Goal: Navigation & Orientation: Find specific page/section

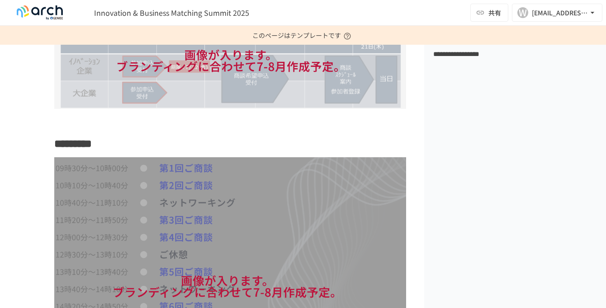
scroll to position [728, 0]
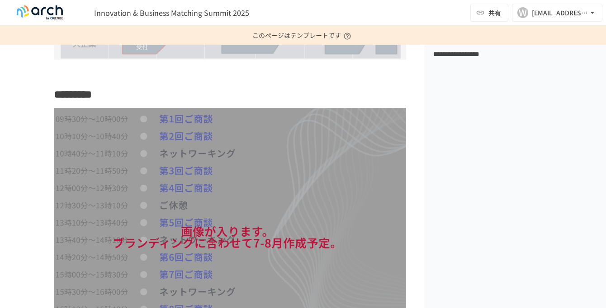
click at [20, 138] on div "**********" at bounding box center [212, 182] width 424 height 1332
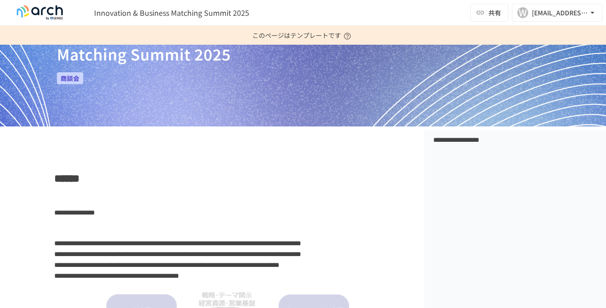
scroll to position [0, 0]
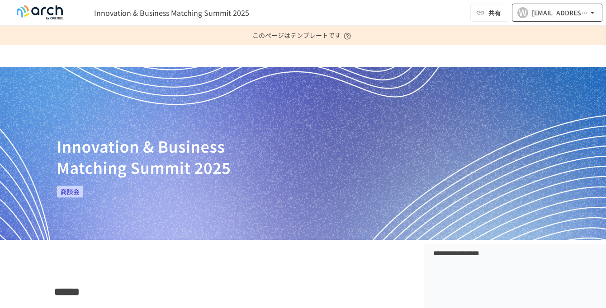
click at [553, 12] on div "[EMAIL_ADDRESS][DOMAIN_NAME]" at bounding box center [560, 12] width 56 height 11
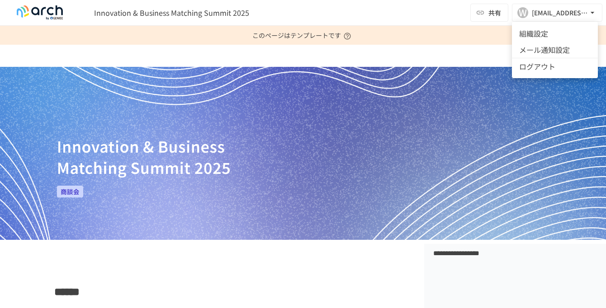
click at [431, 85] on div at bounding box center [303, 154] width 606 height 308
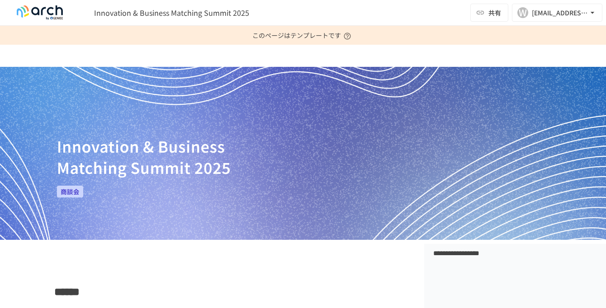
scroll to position [53, 0]
